Goal: Task Accomplishment & Management: Complete application form

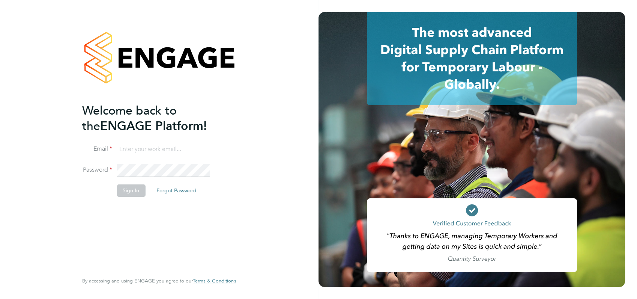
type input "angela@class1personnel.com"
click at [257, 142] on div "Welcome back to the ENGAGE Platform! Email angela@class1personnel.com Password …" at bounding box center [159, 149] width 319 height 299
click at [129, 190] on button "Sign In" at bounding box center [131, 190] width 29 height 12
click at [129, 190] on div "Sorry, we are having problems connecting to our services." at bounding box center [159, 149] width 319 height 299
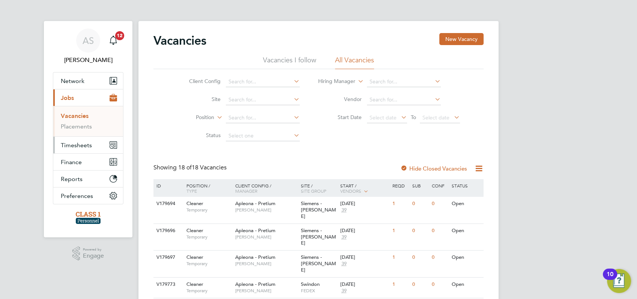
click at [71, 145] on span "Timesheets" at bounding box center [76, 145] width 31 height 7
click at [77, 131] on link "Timesheets" at bounding box center [76, 132] width 31 height 7
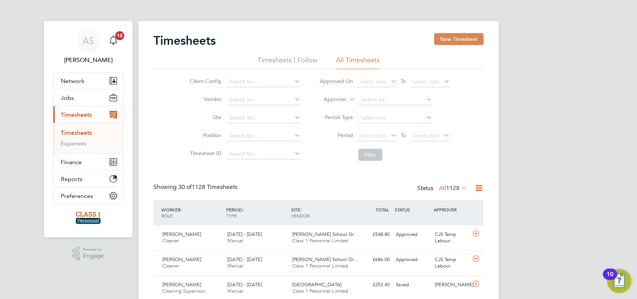
click at [449, 38] on button "New Timesheet" at bounding box center [459, 39] width 50 height 12
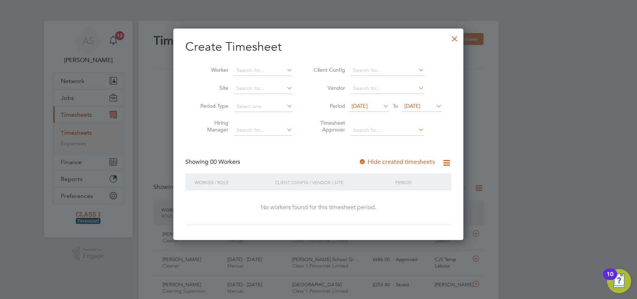
click at [357, 105] on span "[DATE]" at bounding box center [360, 105] width 16 height 7
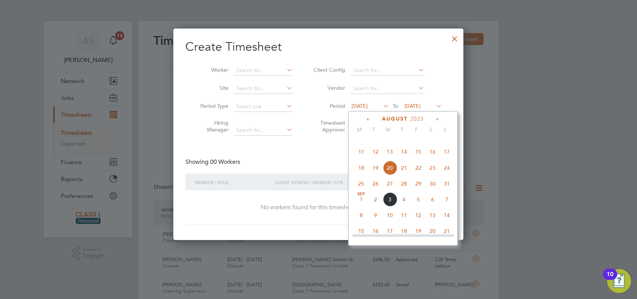
click at [359, 206] on span "[DATE]" at bounding box center [361, 199] width 14 height 14
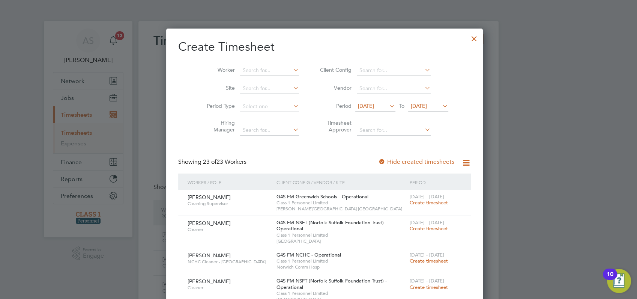
click at [427, 105] on span "[DATE]" at bounding box center [419, 105] width 16 height 7
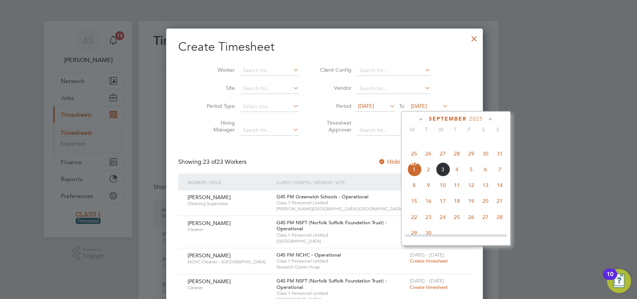
click at [500, 176] on span "7" at bounding box center [500, 169] width 14 height 14
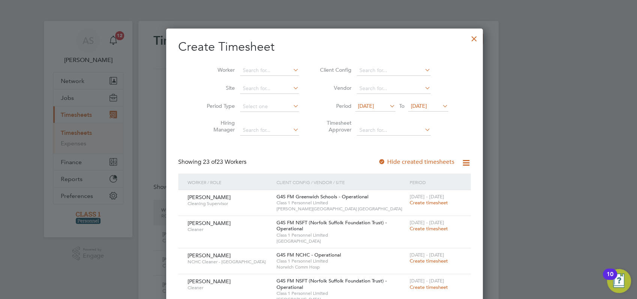
click at [548, 163] on div at bounding box center [318, 149] width 637 height 299
click at [468, 38] on div at bounding box center [475, 37] width 14 height 14
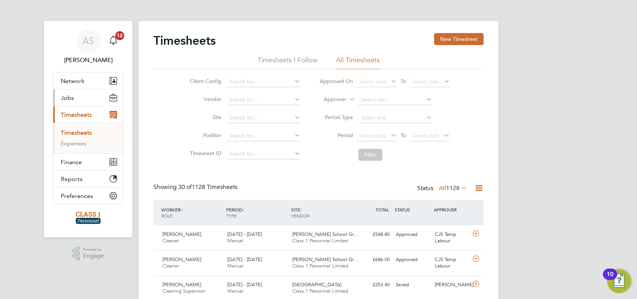
click at [67, 98] on span "Jobs" at bounding box center [67, 97] width 13 height 7
click at [80, 126] on link "Placements" at bounding box center [76, 126] width 31 height 7
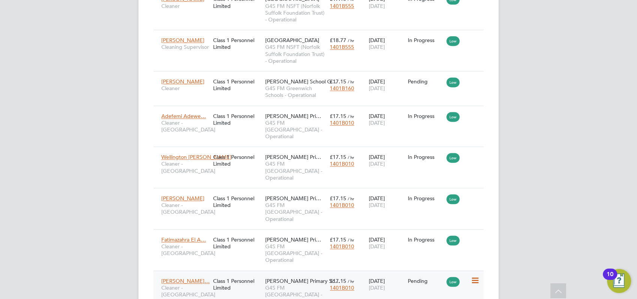
click at [475, 276] on icon at bounding box center [475, 280] width 8 height 9
click at [432, 264] on li "Start" at bounding box center [451, 265] width 53 height 11
type input "[PERSON_NAME]"
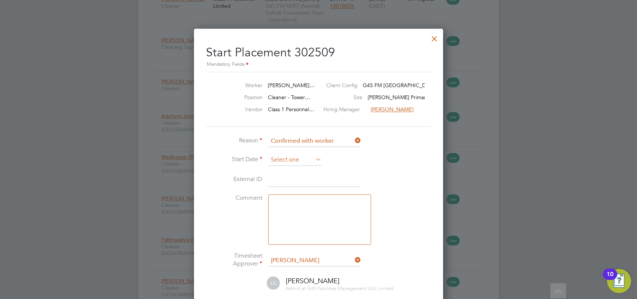
click at [292, 161] on input at bounding box center [294, 159] width 53 height 11
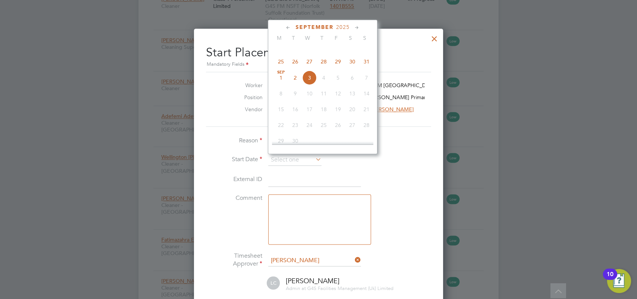
click at [281, 85] on span "[DATE]" at bounding box center [281, 78] width 14 height 14
type input "[DATE]"
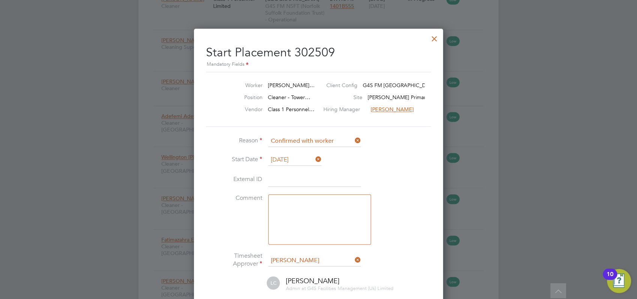
click at [534, 184] on div at bounding box center [318, 149] width 637 height 299
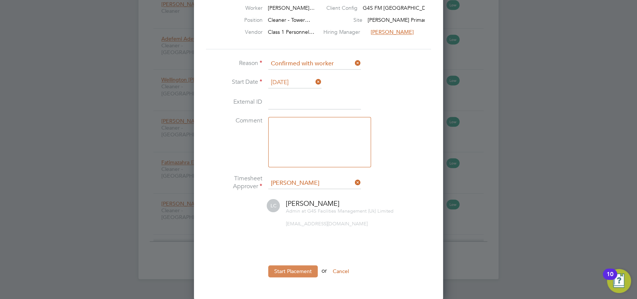
click at [306, 269] on button "Start Placement" at bounding box center [293, 271] width 50 height 12
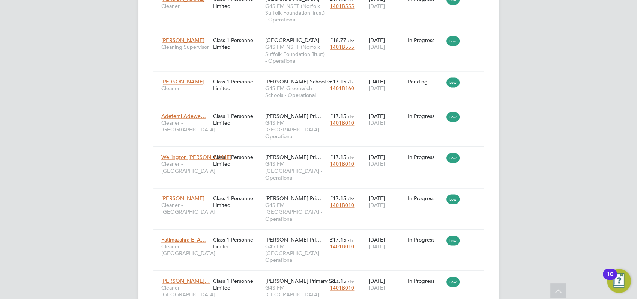
click at [516, 218] on div "AS [PERSON_NAME] Notifications 12 Applications: Network Businesses Sites Worker…" at bounding box center [318, 232] width 637 height 2594
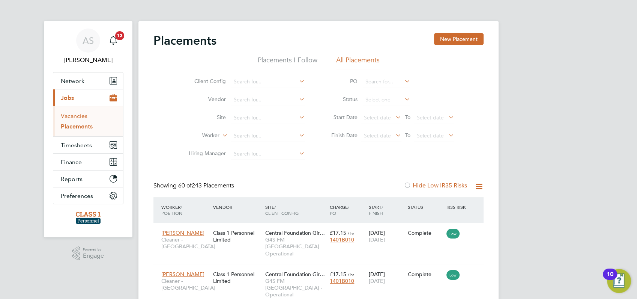
click at [73, 116] on link "Vacancies" at bounding box center [74, 115] width 27 height 7
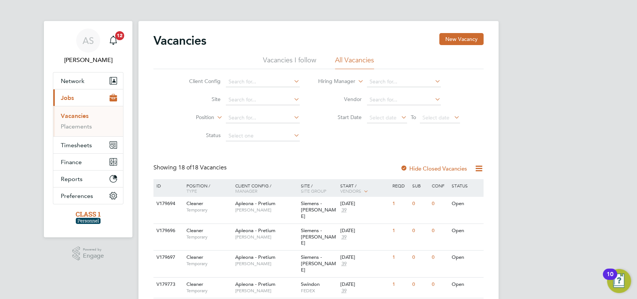
click at [80, 145] on span "Timesheets" at bounding box center [76, 145] width 31 height 7
click at [76, 132] on link "Timesheets" at bounding box center [76, 132] width 31 height 7
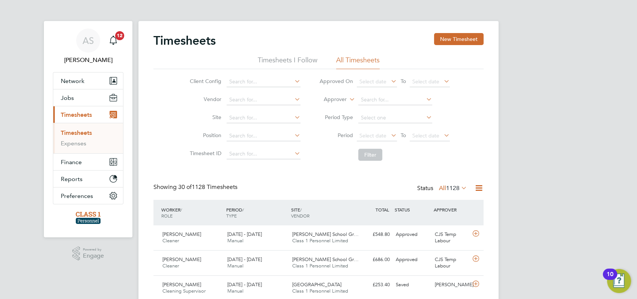
click at [458, 40] on button "New Timesheet" at bounding box center [459, 39] width 50 height 12
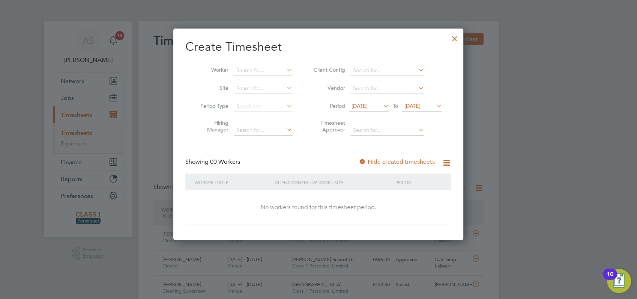
click at [361, 107] on span "[DATE]" at bounding box center [360, 105] width 16 height 7
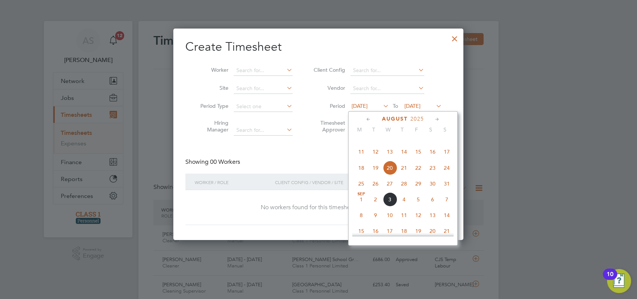
click at [361, 206] on span "[DATE]" at bounding box center [361, 199] width 14 height 14
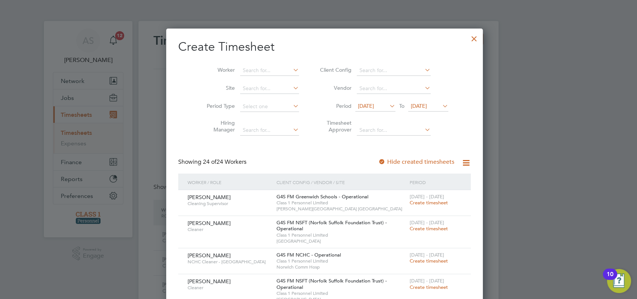
click at [426, 106] on span "[DATE]" at bounding box center [419, 105] width 16 height 7
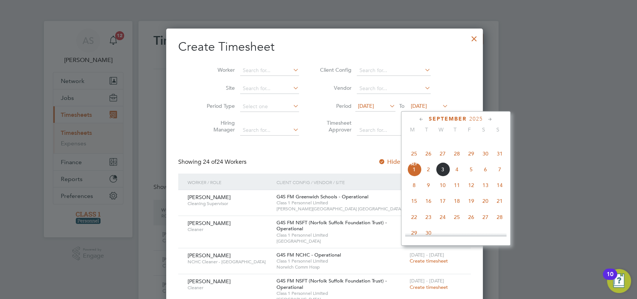
click at [500, 176] on span "7" at bounding box center [500, 169] width 14 height 14
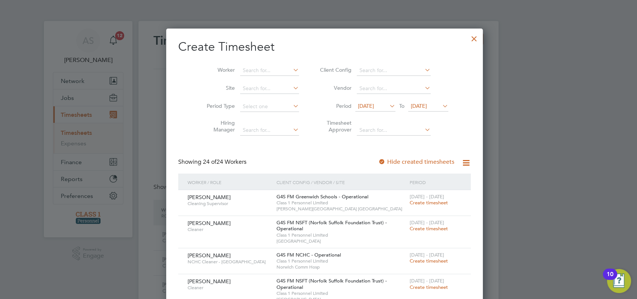
click at [535, 165] on div at bounding box center [318, 149] width 637 height 299
click at [468, 36] on div at bounding box center [475, 37] width 14 height 14
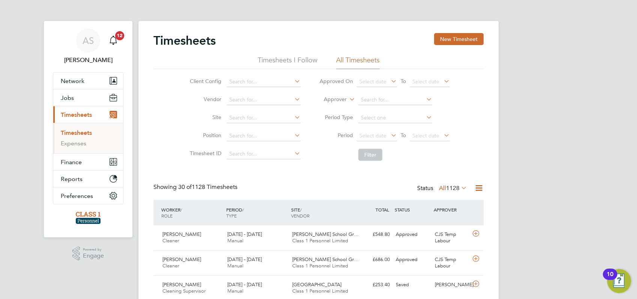
scroll to position [19, 65]
click at [66, 98] on span "Jobs" at bounding box center [67, 97] width 13 height 7
click at [71, 81] on span "Network" at bounding box center [73, 80] width 24 height 7
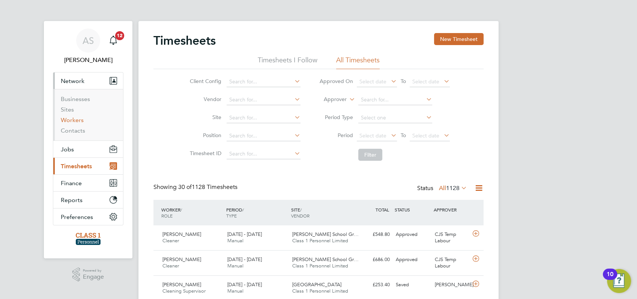
click at [73, 121] on link "Workers" at bounding box center [72, 119] width 23 height 7
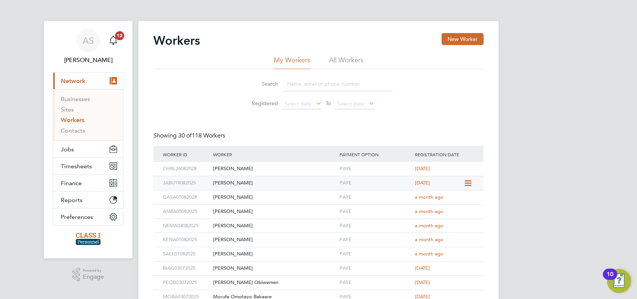
click at [466, 182] on icon at bounding box center [468, 183] width 8 height 9
click at [446, 201] on li "Invite Worker" at bounding box center [449, 200] width 41 height 11
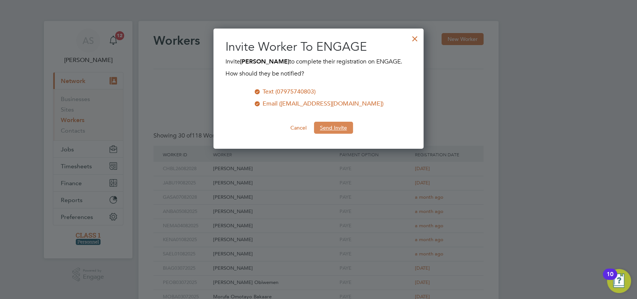
click at [333, 126] on button "Send Invite" at bounding box center [333, 128] width 39 height 12
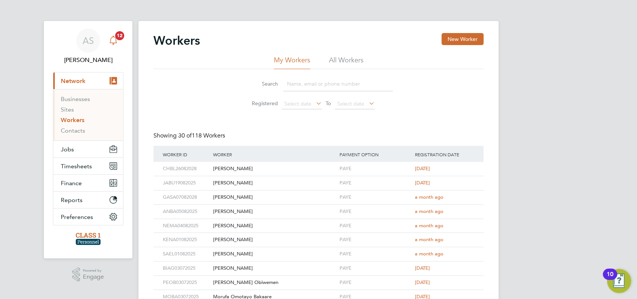
click at [116, 38] on span "12" at bounding box center [119, 35] width 9 height 9
